Goal: Transaction & Acquisition: Purchase product/service

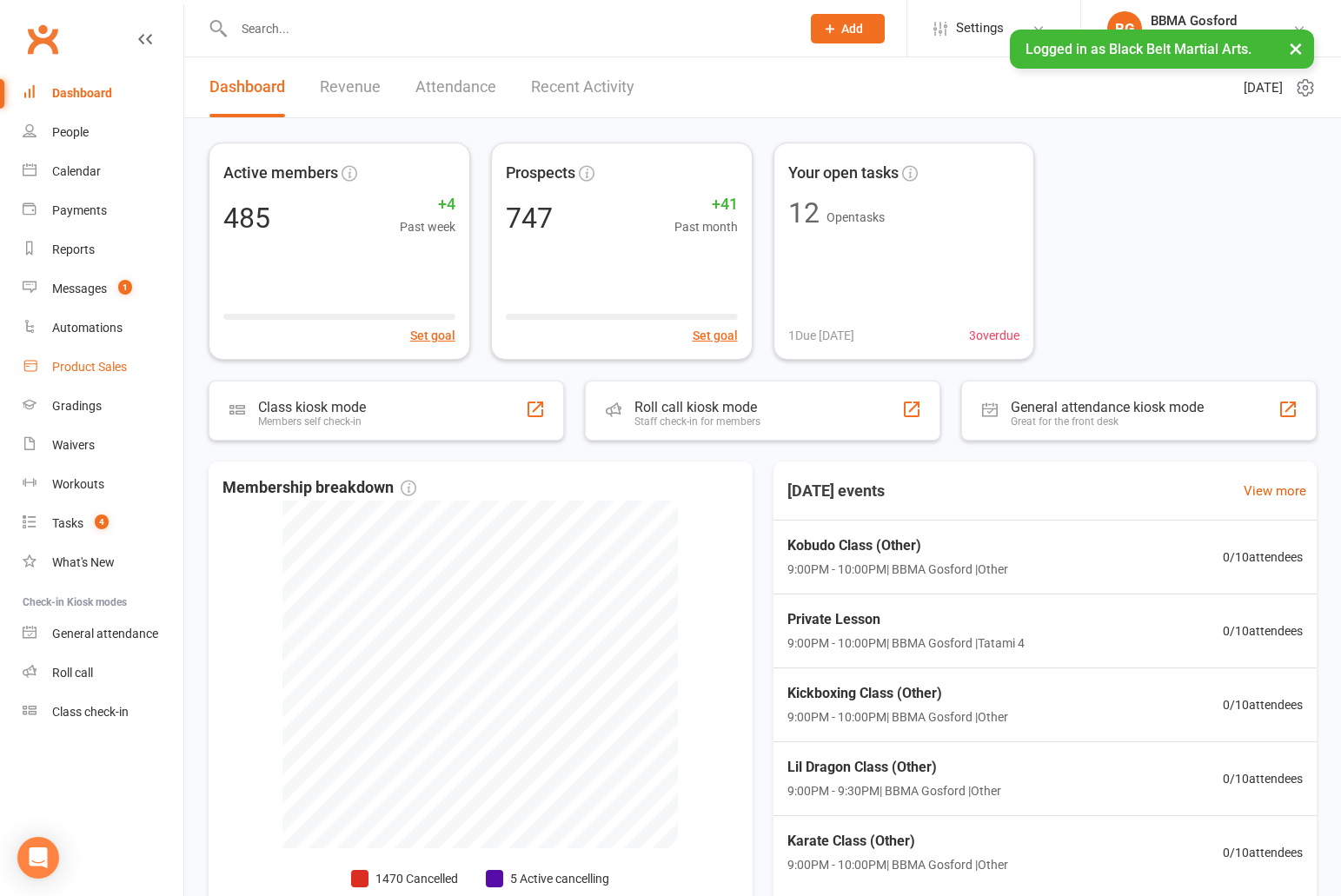
click at [109, 364] on div "Product Sales" at bounding box center [89, 367] width 74 height 14
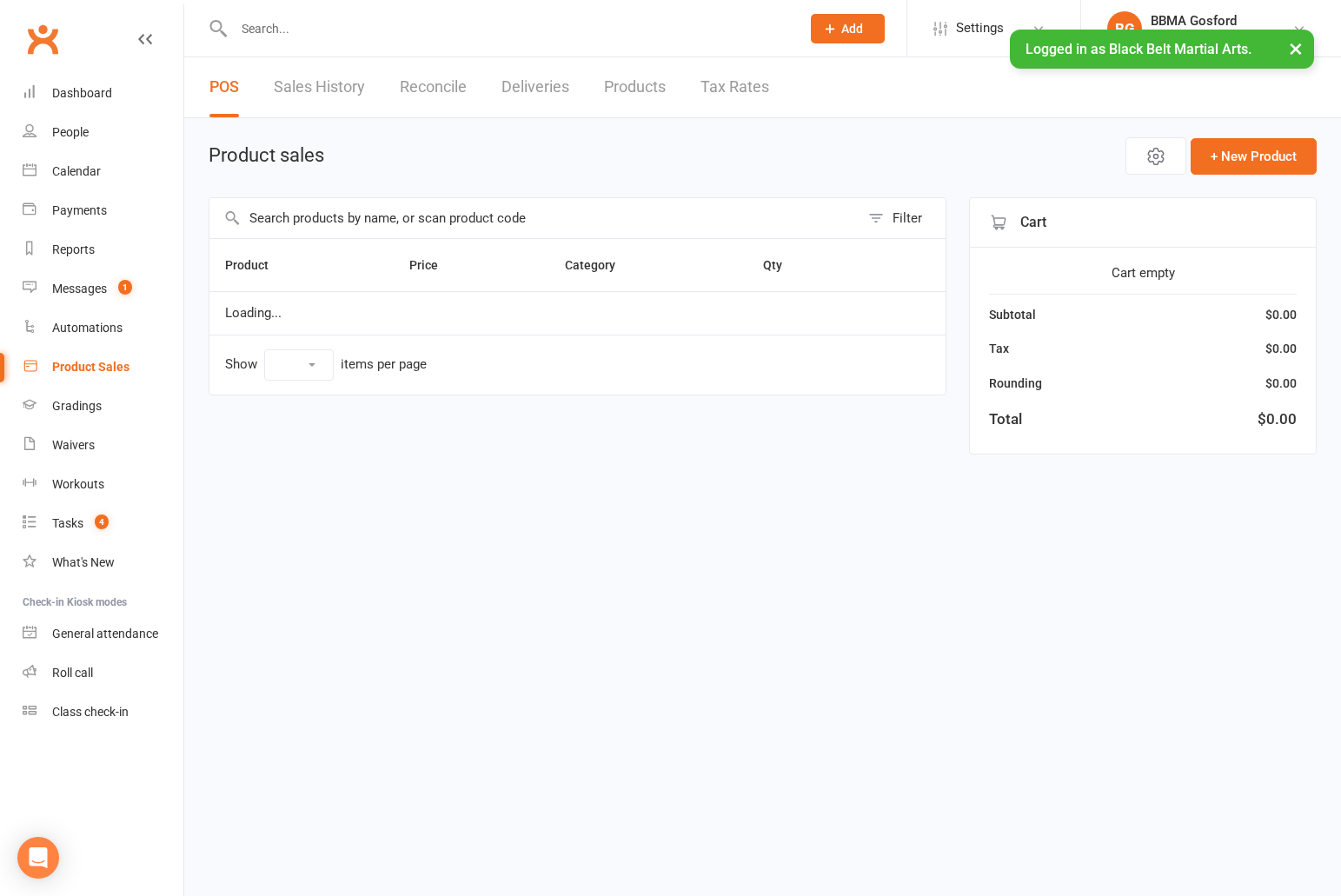
select select "100"
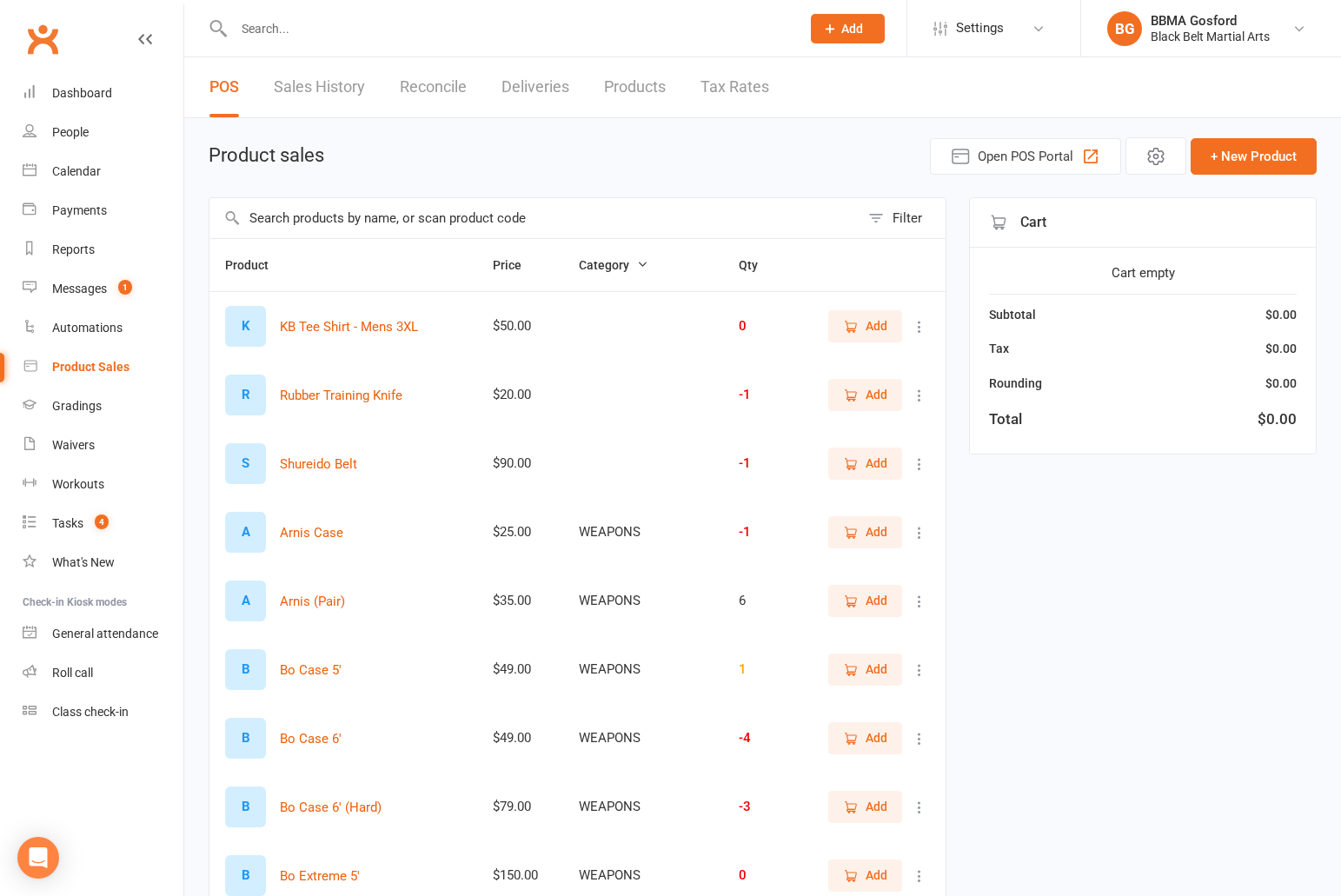
click at [414, 212] on input "text" at bounding box center [534, 218] width 650 height 40
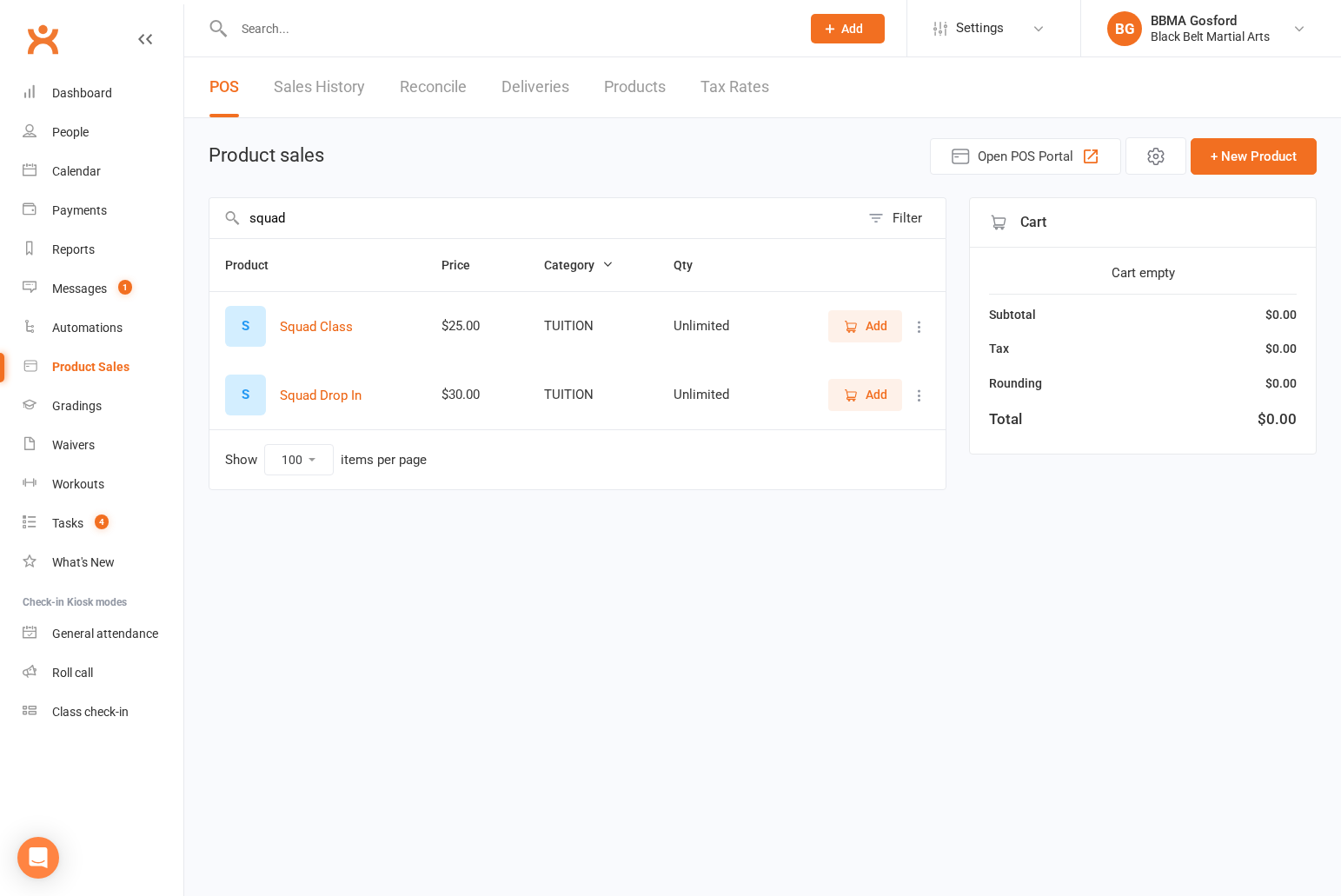
type input "squad"
drag, startPoint x: 876, startPoint y: 332, endPoint x: 936, endPoint y: 473, distance: 153.2
click at [876, 332] on span "Add" at bounding box center [876, 326] width 22 height 20
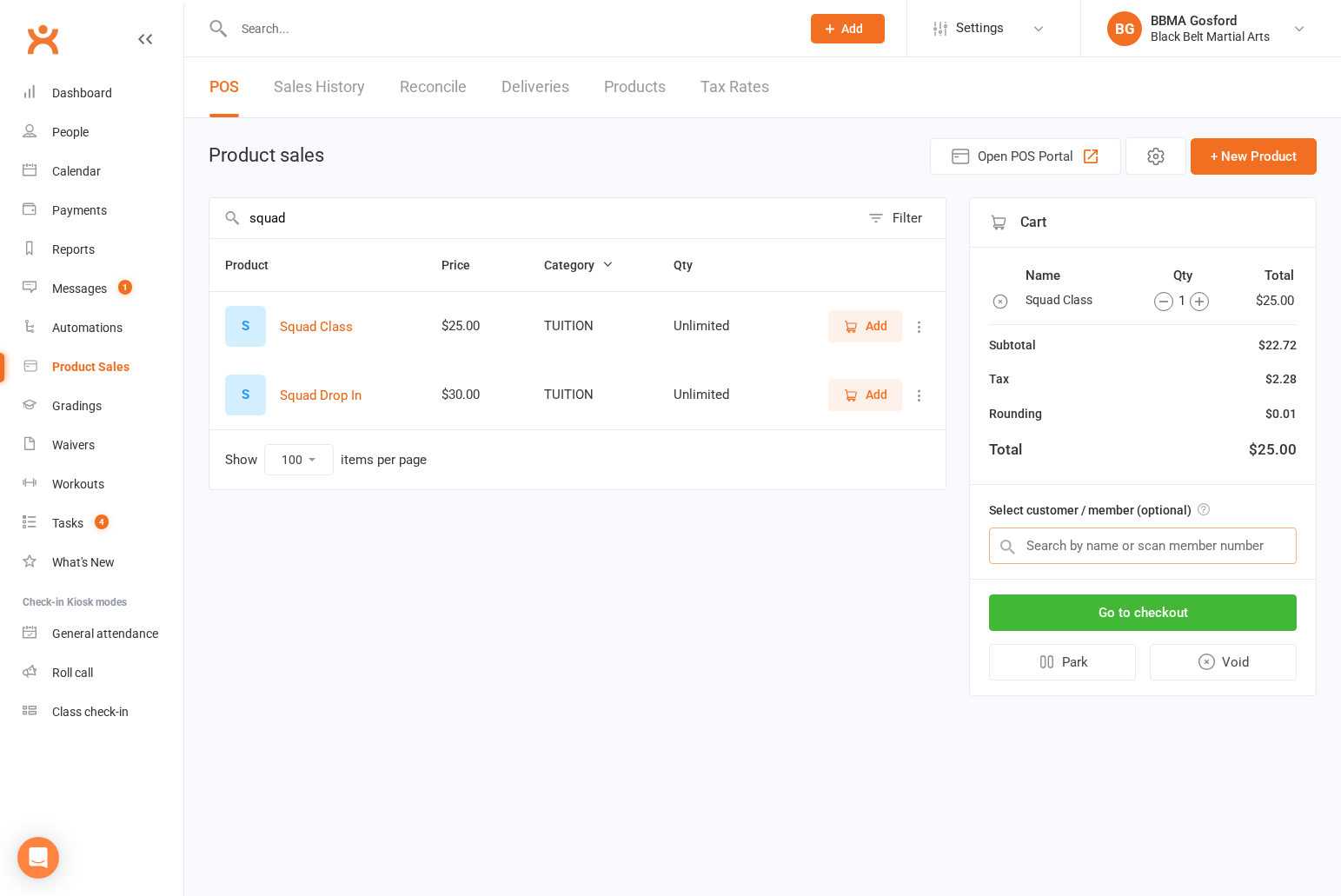
click at [1084, 546] on input "text" at bounding box center [1143, 545] width 308 height 36
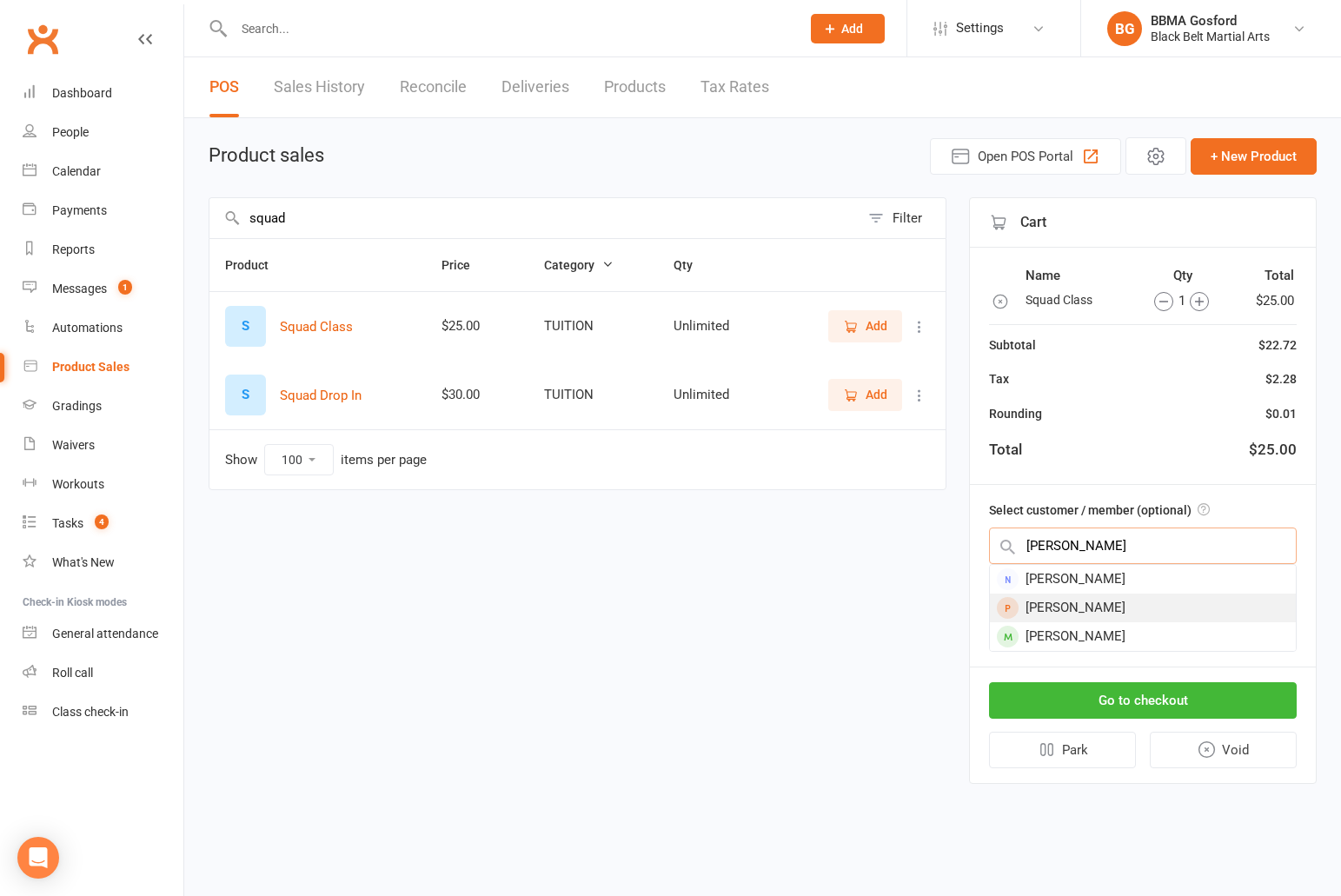
type input "[PERSON_NAME]"
click at [1146, 615] on div "[PERSON_NAME]" at bounding box center [1143, 607] width 306 height 28
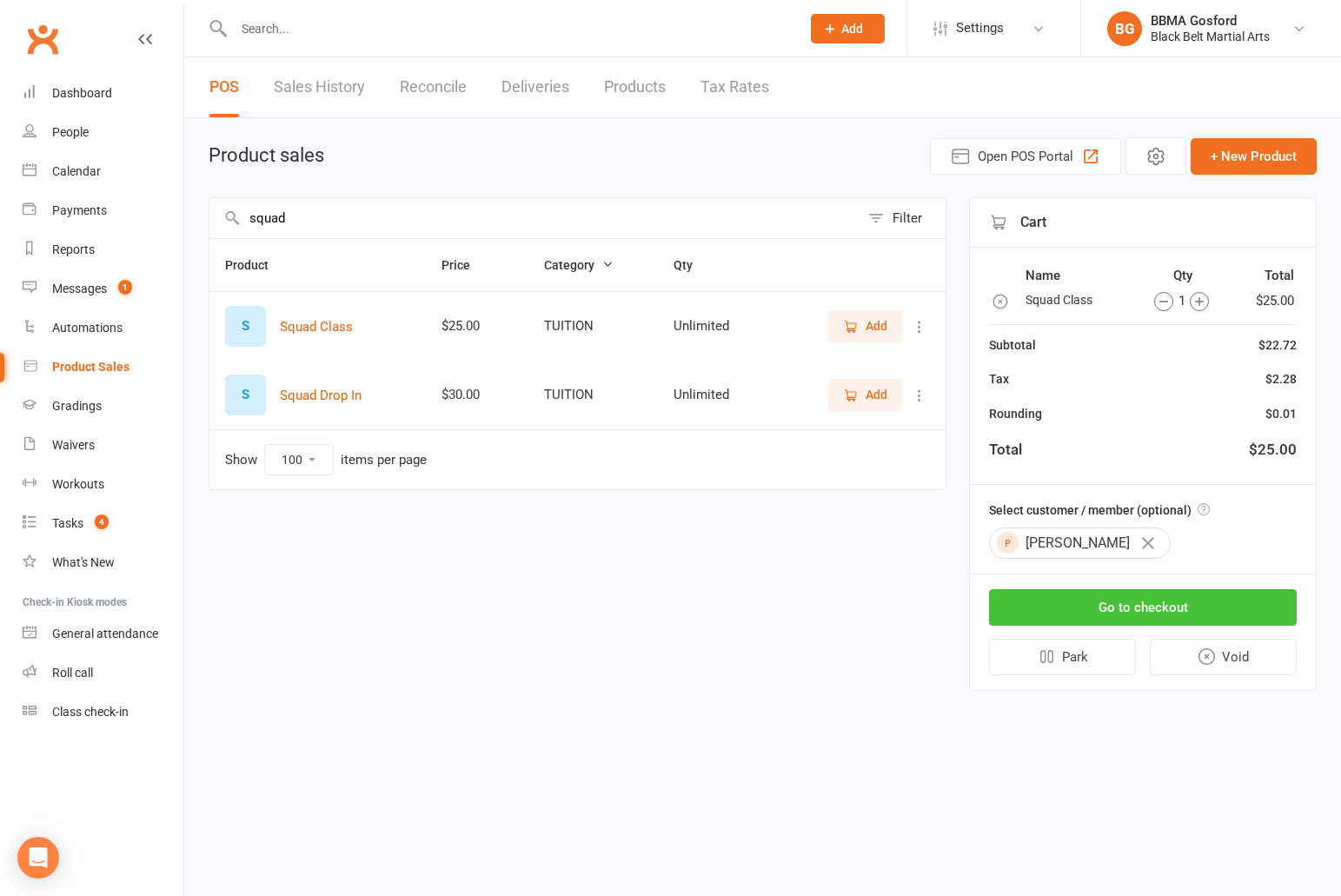
click at [1157, 618] on button "Go to checkout" at bounding box center [1143, 607] width 308 height 36
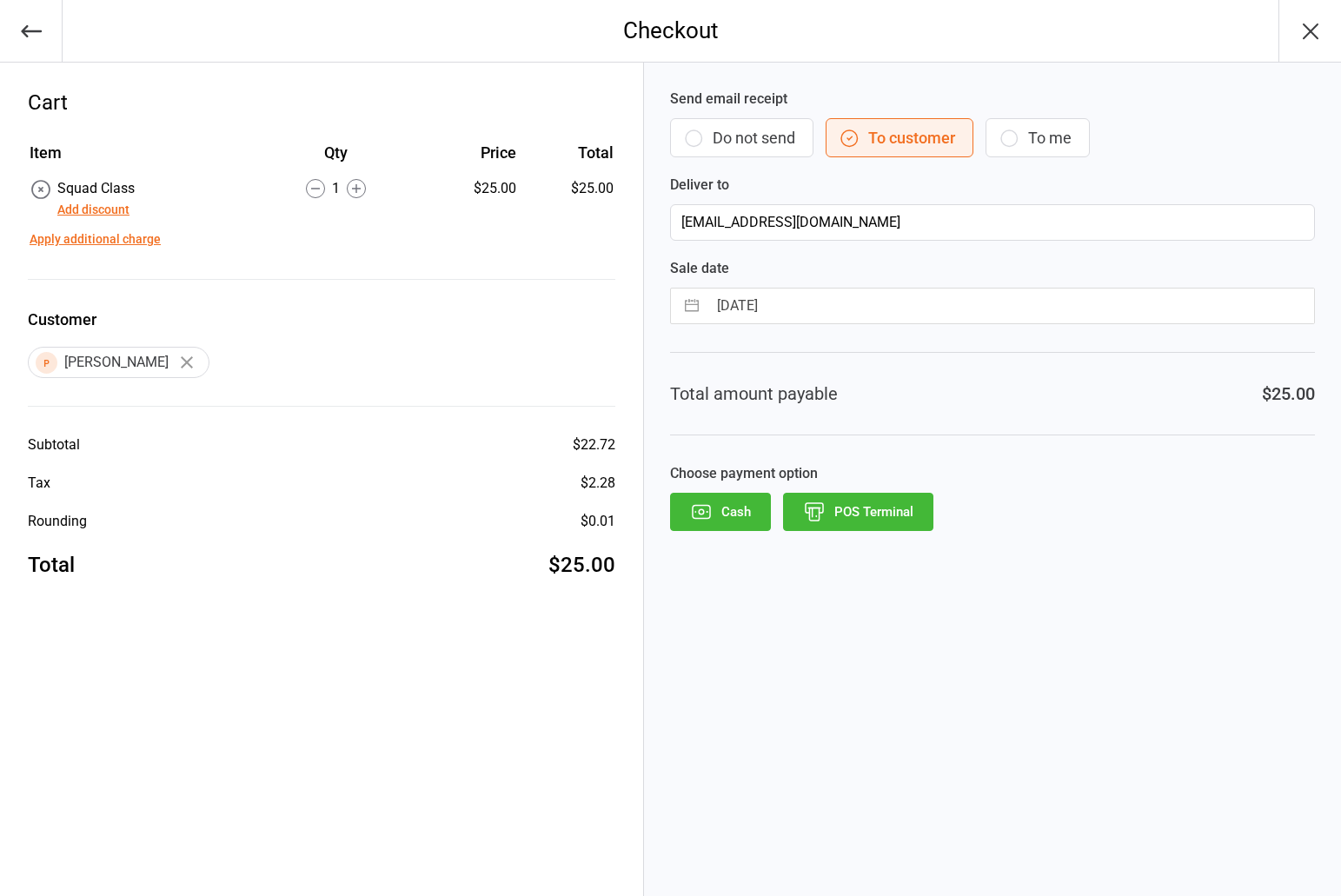
click at [875, 529] on button "POS Terminal" at bounding box center [858, 512] width 150 height 38
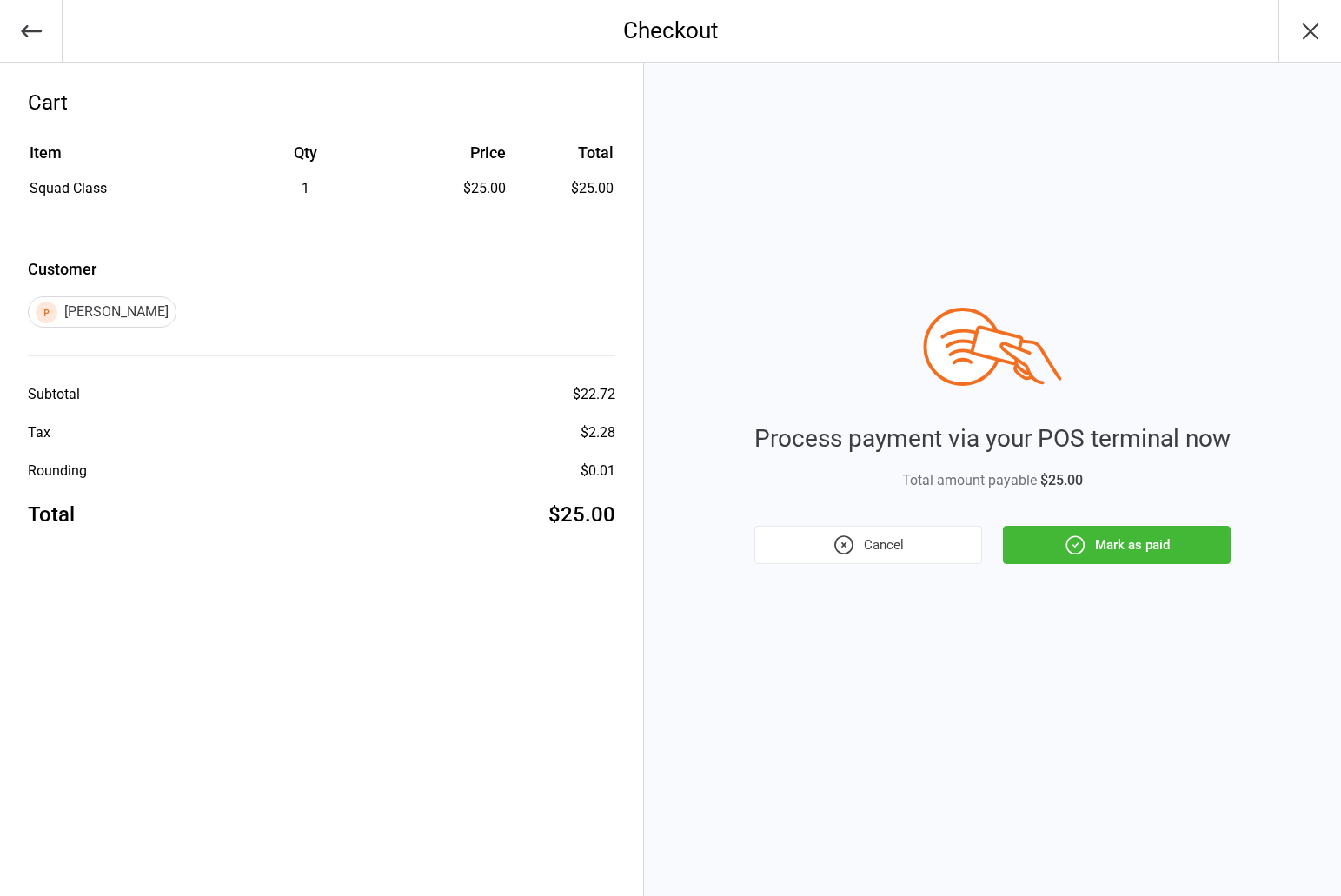
click at [1134, 551] on button "Mark as paid" at bounding box center [1117, 544] width 227 height 38
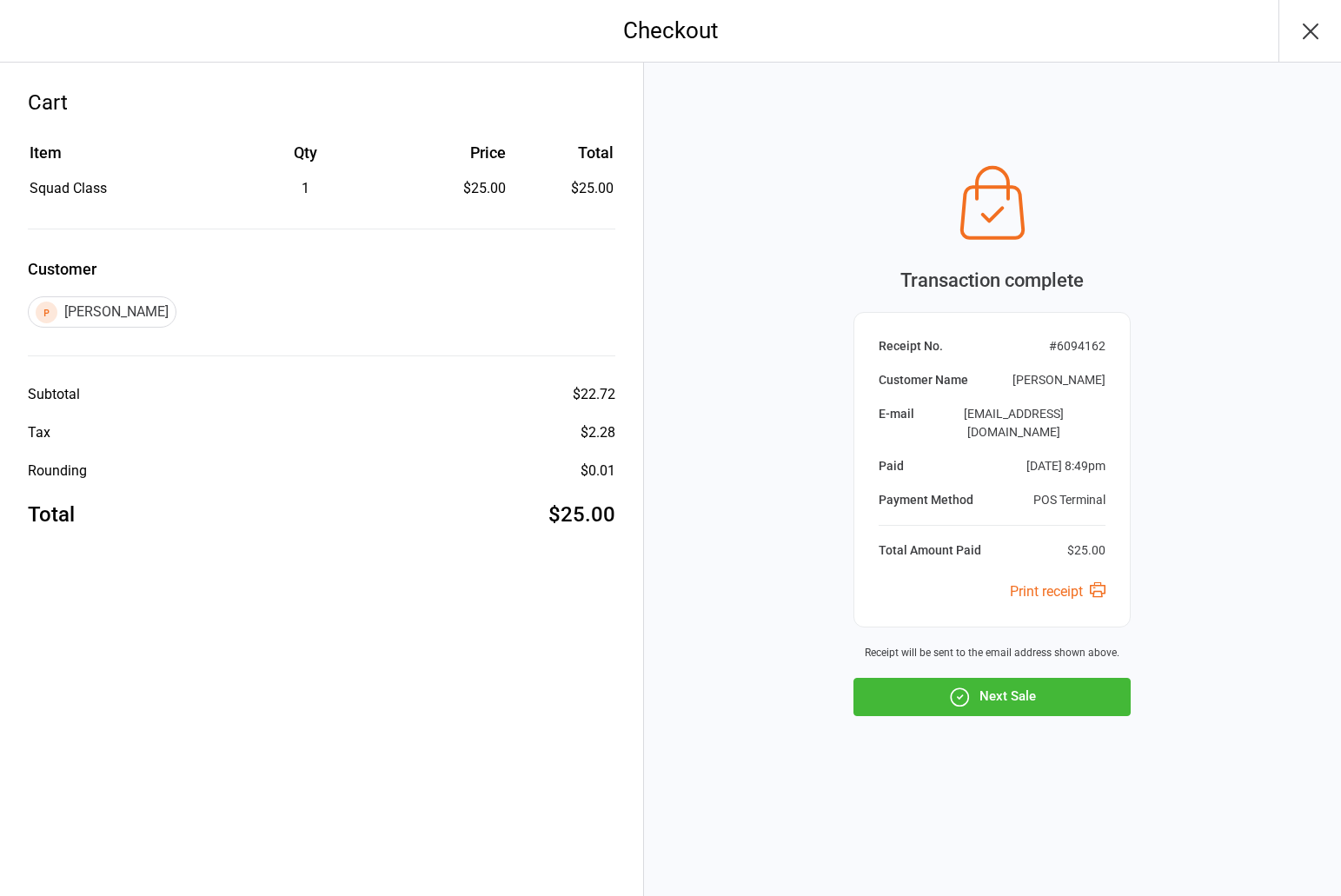
click at [1038, 683] on button "Next Sale" at bounding box center [992, 696] width 277 height 38
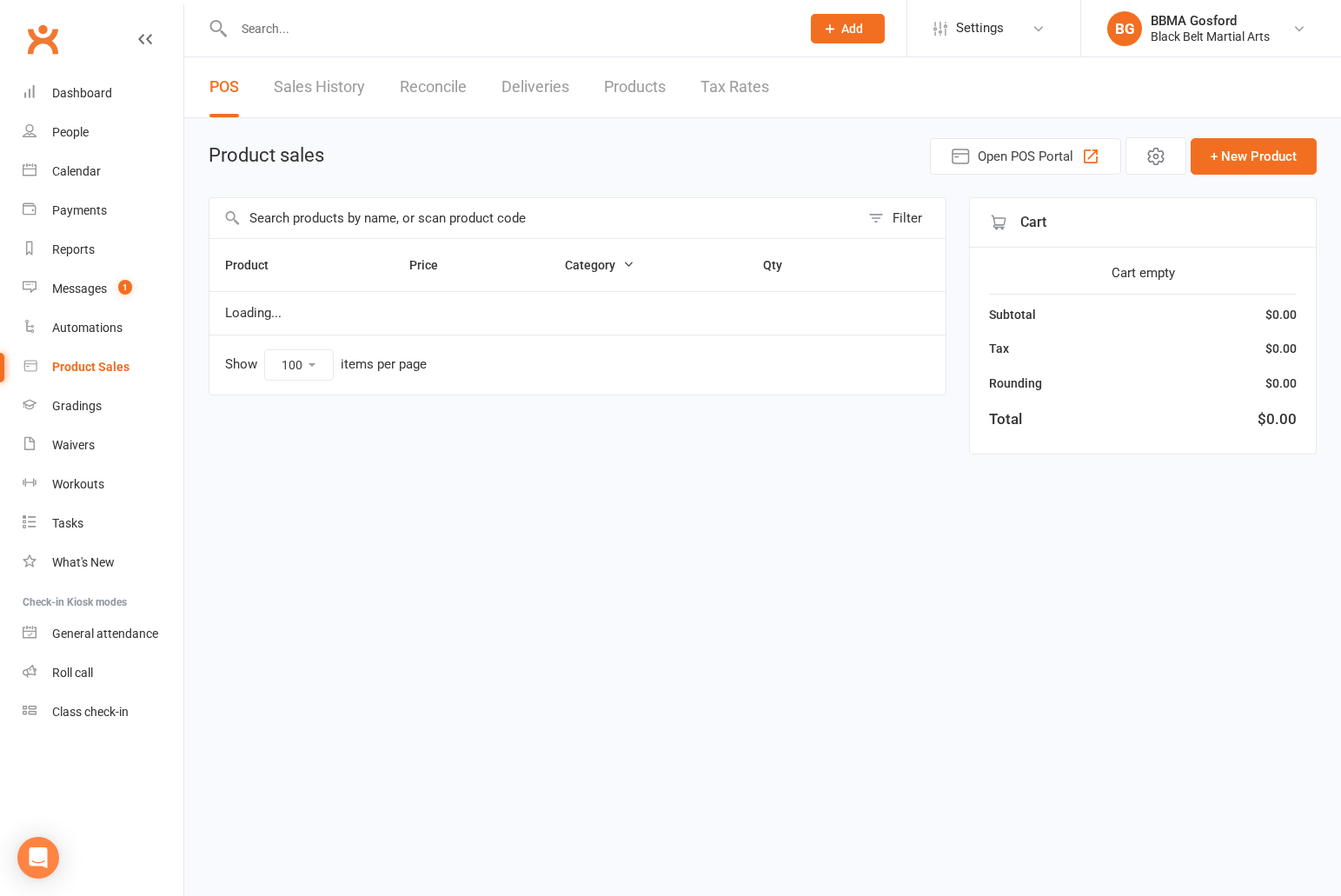
select select "100"
